Goal: Check status: Check status

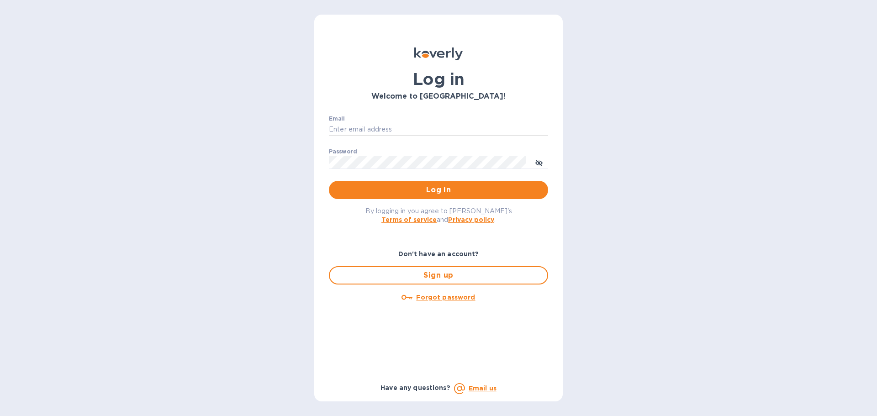
click at [416, 128] on input "Email" at bounding box center [438, 130] width 219 height 14
type input "[PERSON_NAME][EMAIL_ADDRESS][DOMAIN_NAME]"
click at [397, 189] on span "Log in" at bounding box center [438, 190] width 205 height 11
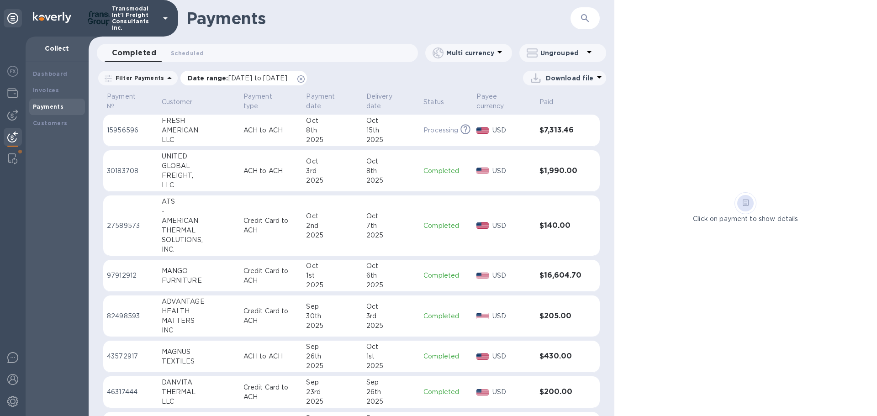
click at [305, 78] on icon at bounding box center [300, 78] width 7 height 7
click at [177, 161] on div "GLOBAL" at bounding box center [199, 166] width 74 height 10
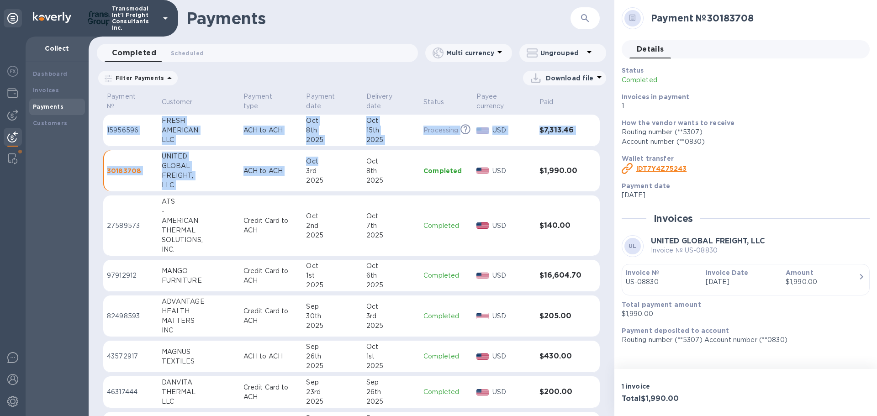
drag, startPoint x: 103, startPoint y: 142, endPoint x: 307, endPoint y: 143, distance: 203.8
click at [307, 143] on div "Payment № Customer Payment type Payment date Delivery date Status Payee currenc…" at bounding box center [352, 253] width 526 height 326
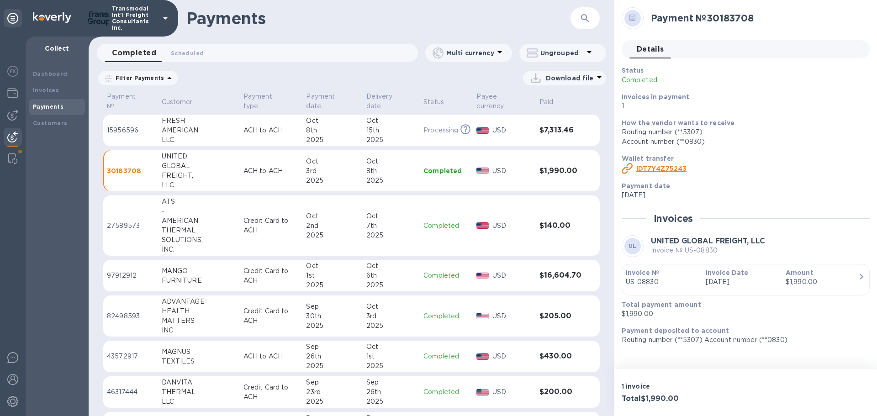
click at [804, 140] on div "Account number (**0830)" at bounding box center [742, 142] width 241 height 10
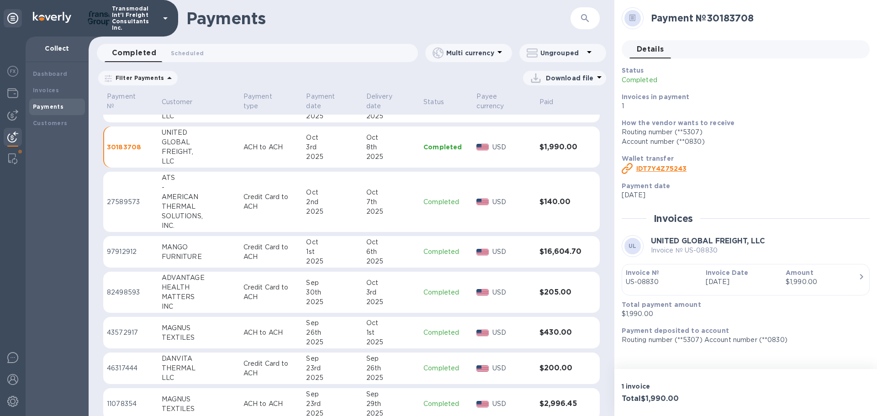
scroll to position [46, 0]
